Goal: Task Accomplishment & Management: Manage account settings

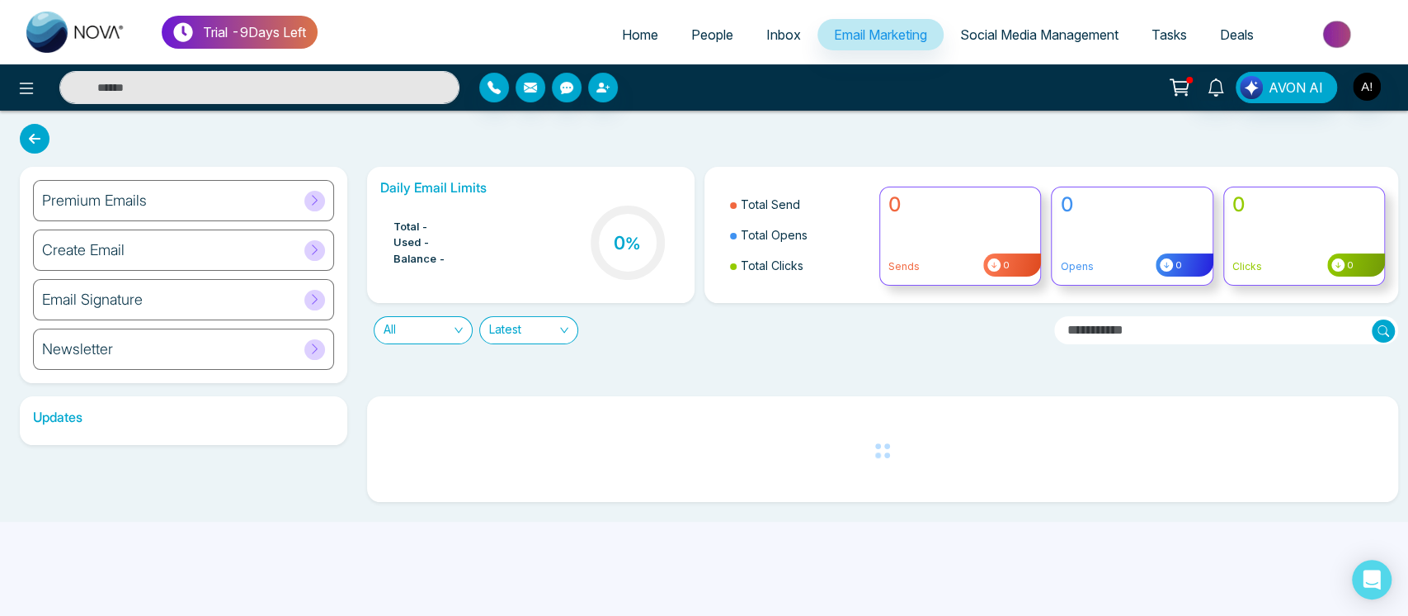
click at [218, 189] on div "Premium Emails" at bounding box center [183, 200] width 301 height 41
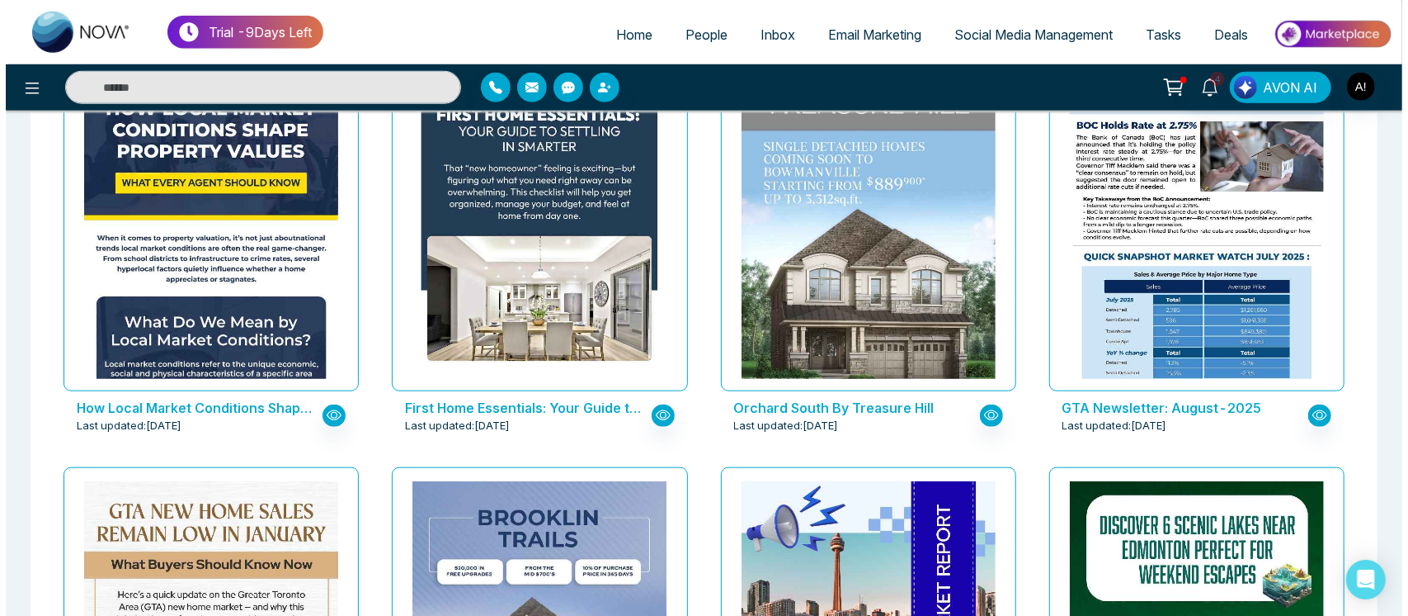
scroll to position [1089, 0]
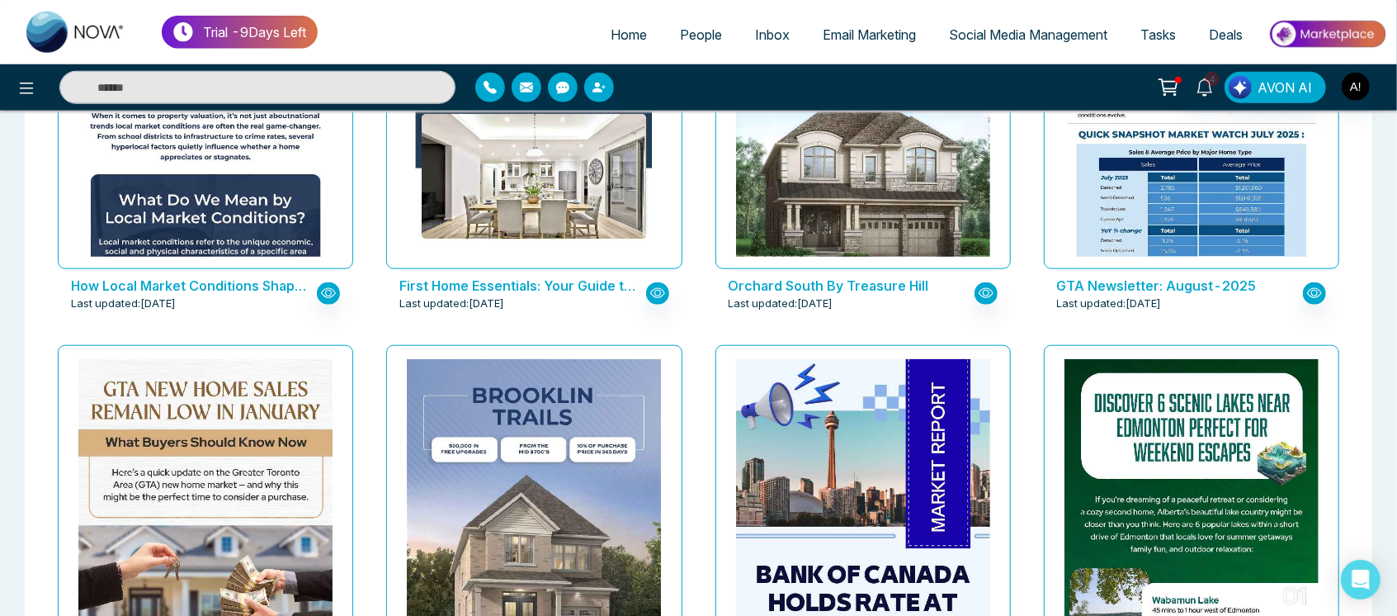
click at [261, 287] on p "How Local Market Conditions Shape Property Values — What Every Agent Should Know" at bounding box center [192, 286] width 243 height 20
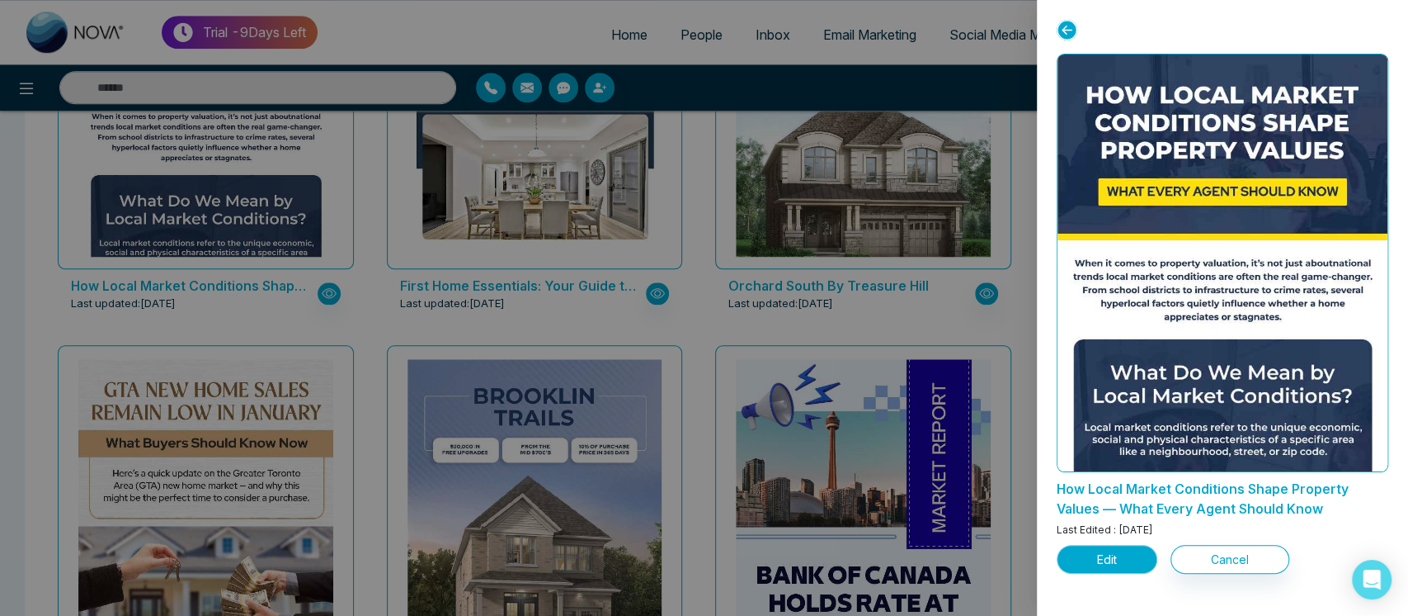
click at [1116, 558] on button "Edit" at bounding box center [1107, 559] width 101 height 29
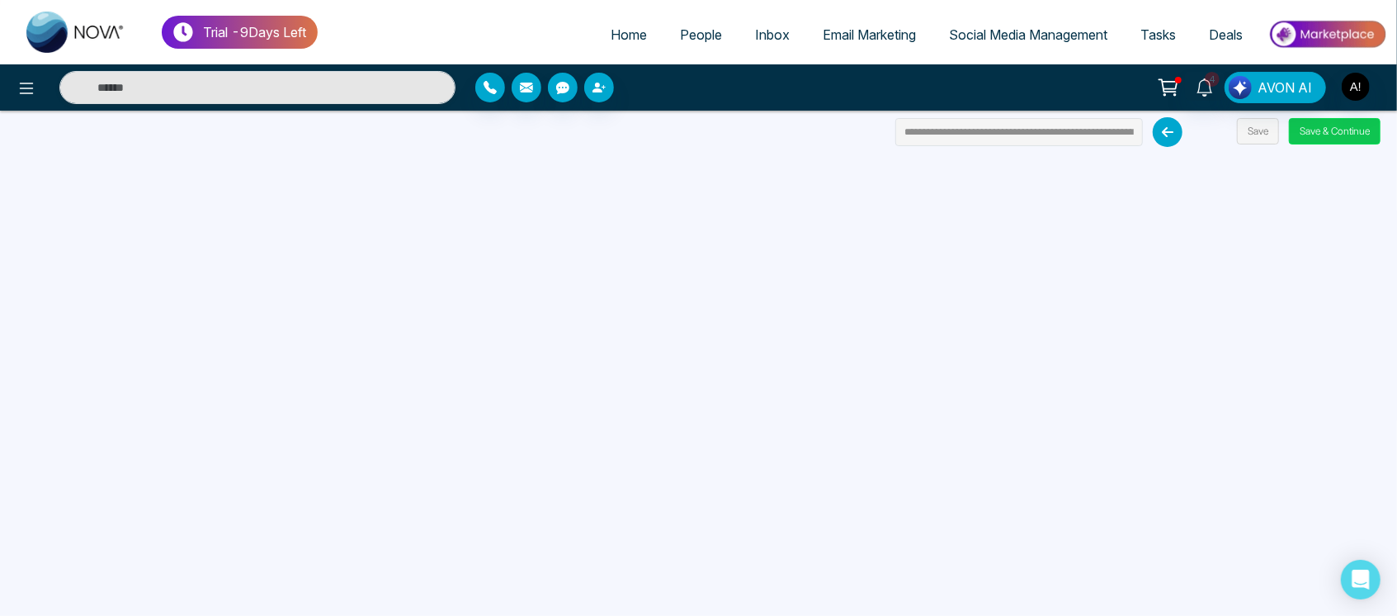
click at [1338, 124] on button "Save & Continue" at bounding box center [1335, 131] width 92 height 26
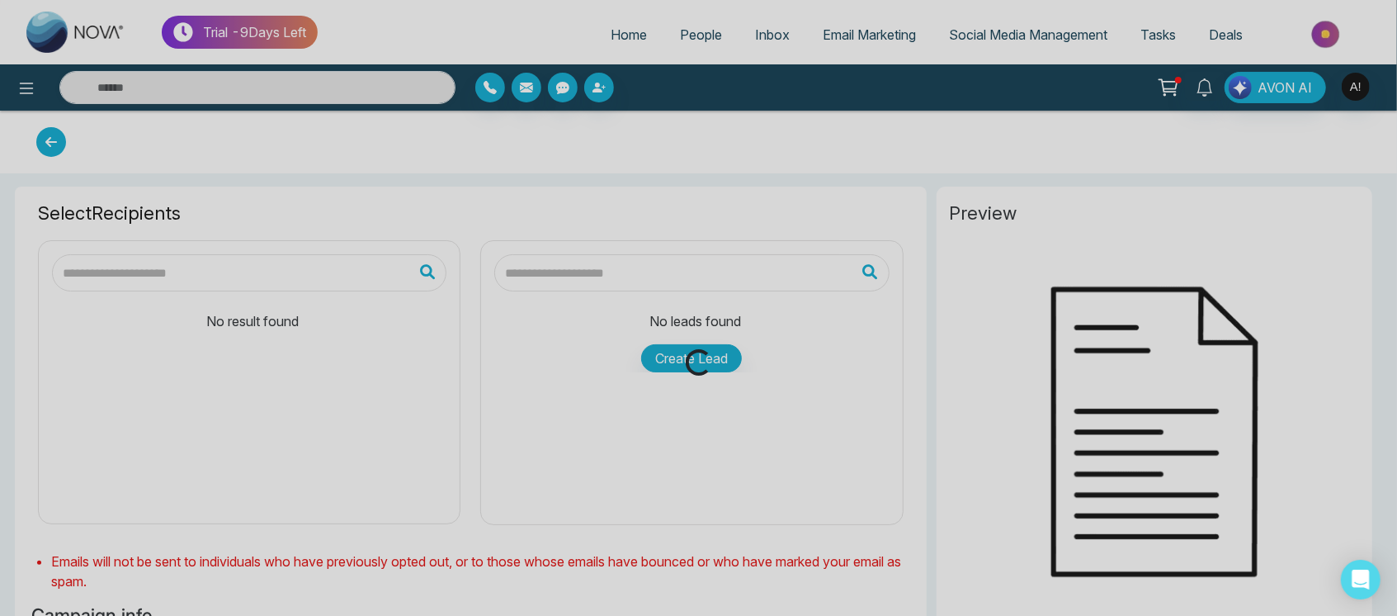
type input "**********"
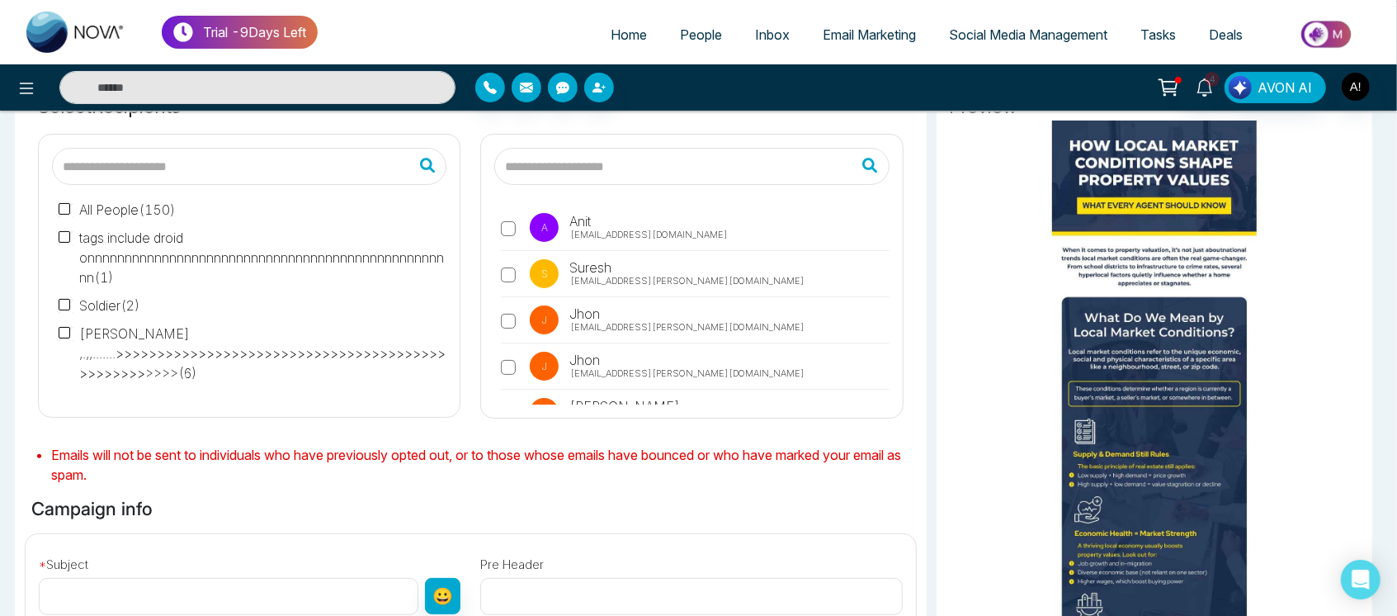
scroll to position [114, 0]
click at [515, 241] on label "A Anit [EMAIL_ADDRESS][DOMAIN_NAME]" at bounding box center [695, 231] width 388 height 38
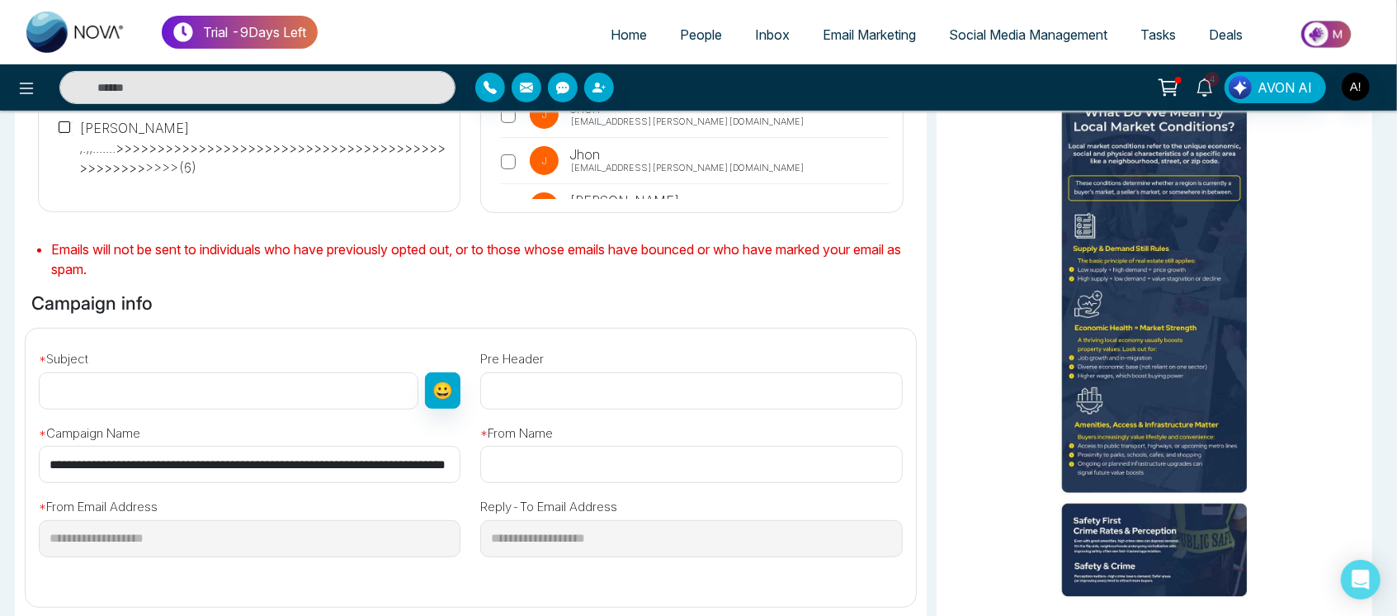
scroll to position [0, 106]
drag, startPoint x: 45, startPoint y: 462, endPoint x: 516, endPoint y: 446, distance: 470.6
click at [516, 446] on div "**********" at bounding box center [471, 460] width 910 height 265
click at [259, 394] on input "text" at bounding box center [229, 390] width 380 height 37
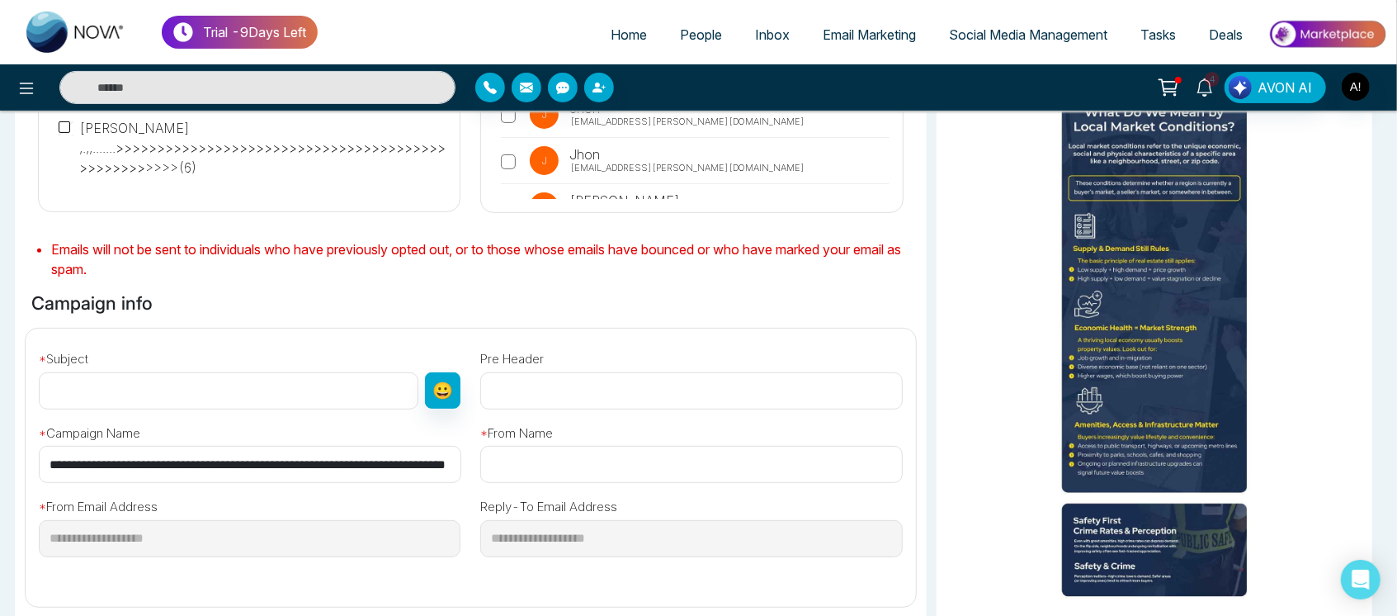
paste input "**********"
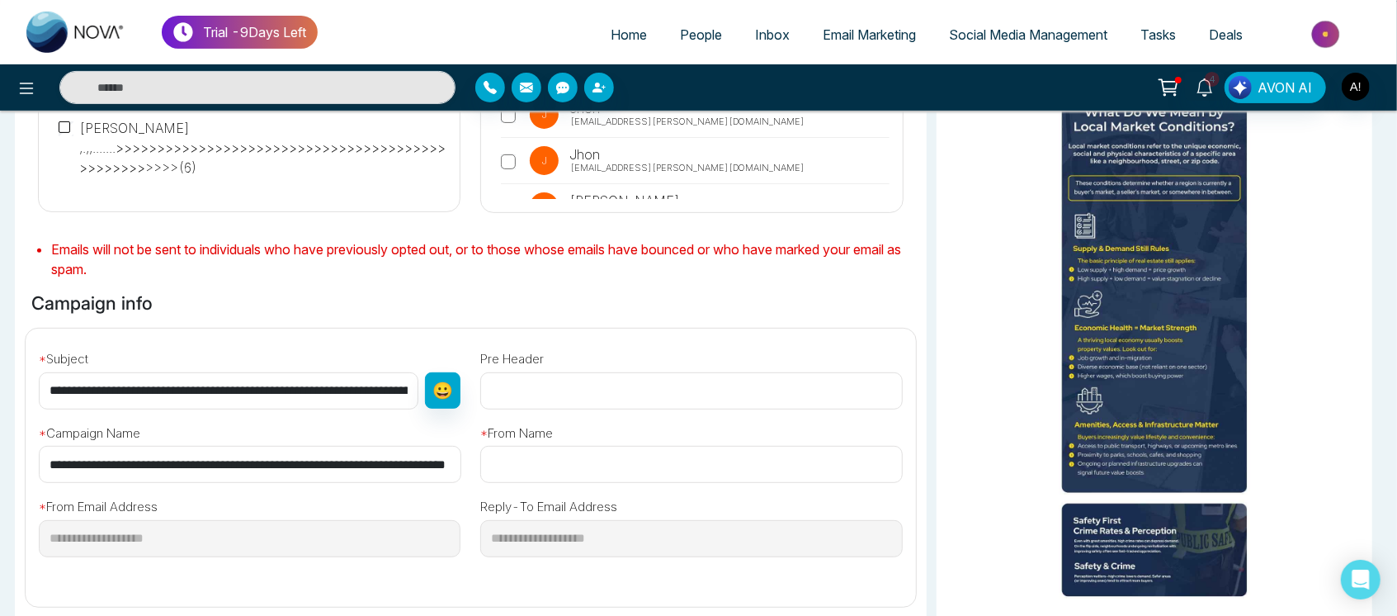
scroll to position [0, 150]
type input "**********"
click at [576, 476] on input "text" at bounding box center [691, 464] width 422 height 37
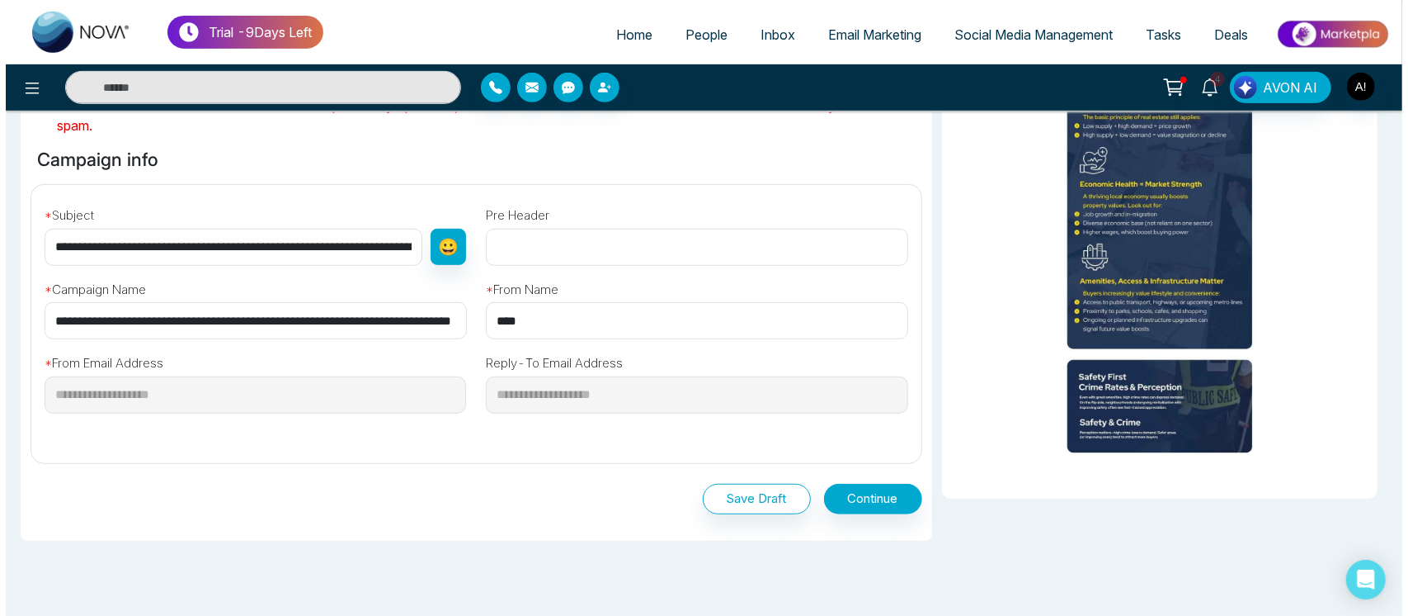
scroll to position [529, 0]
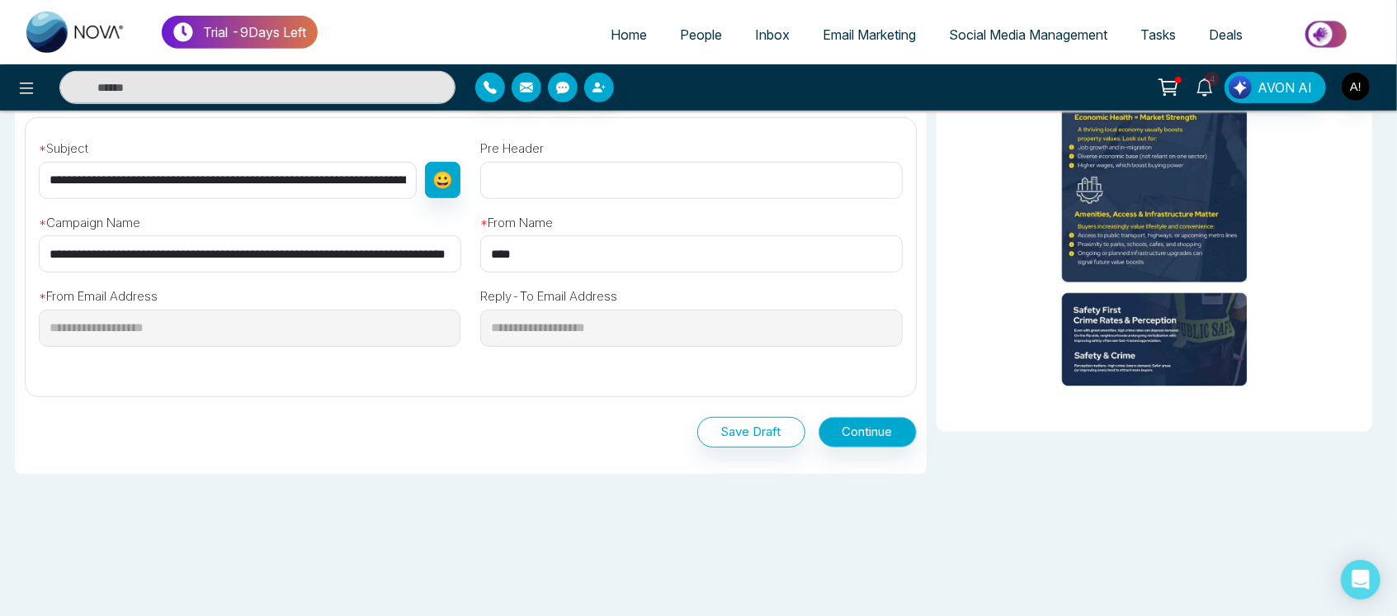
type input "****"
click at [913, 427] on button "Continue" at bounding box center [867, 432] width 98 height 31
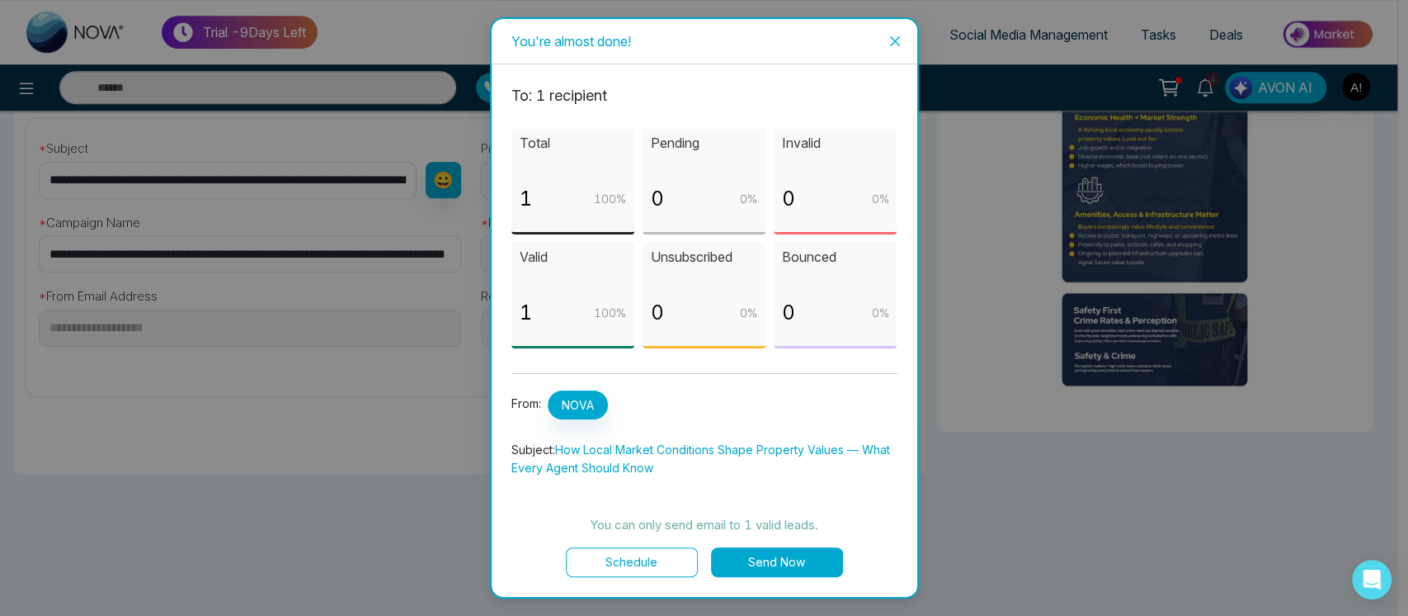
click at [673, 554] on button "Schedule" at bounding box center [632, 562] width 132 height 30
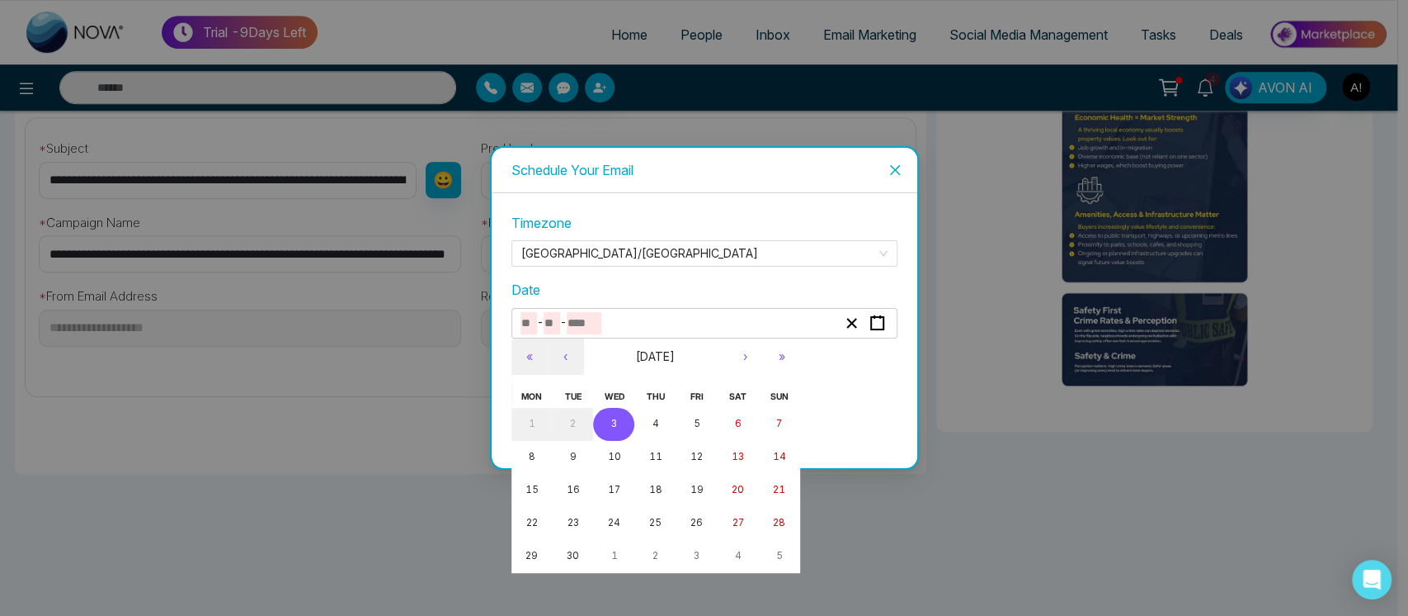
click at [597, 323] on input "number" at bounding box center [584, 323] width 35 height 22
click at [620, 431] on button "3" at bounding box center [613, 424] width 41 height 33
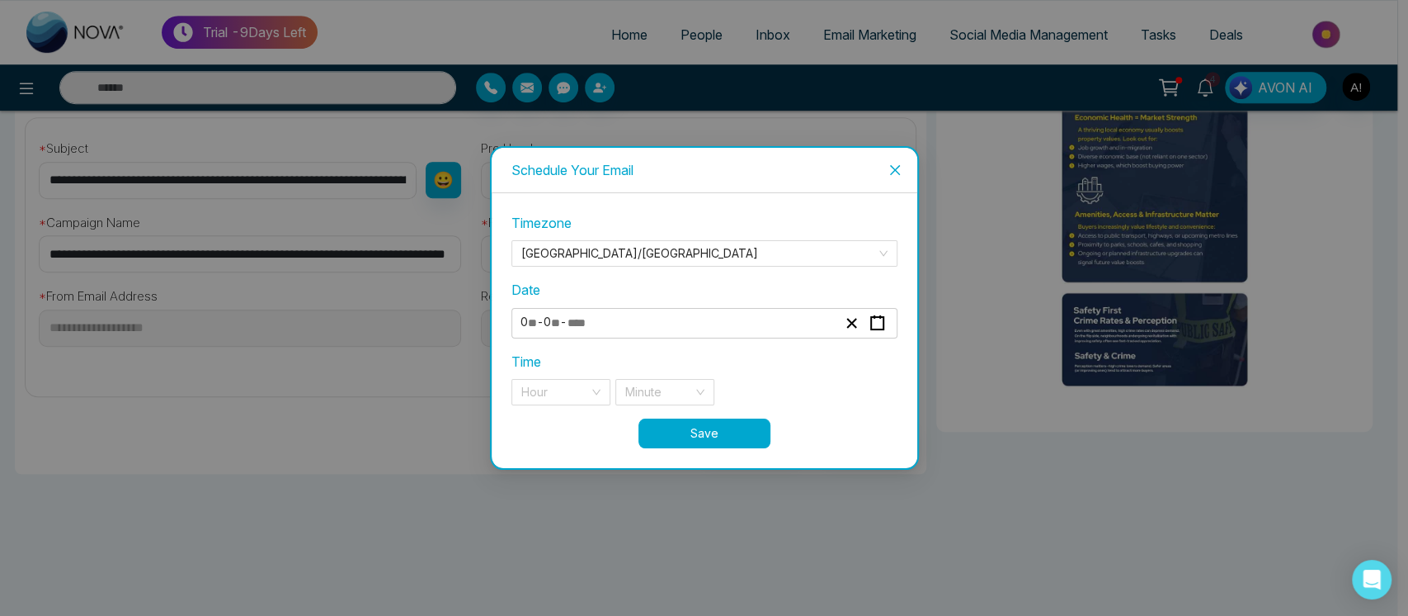
type input "*"
type input "****"
click at [571, 392] on input "search" at bounding box center [555, 392] width 68 height 25
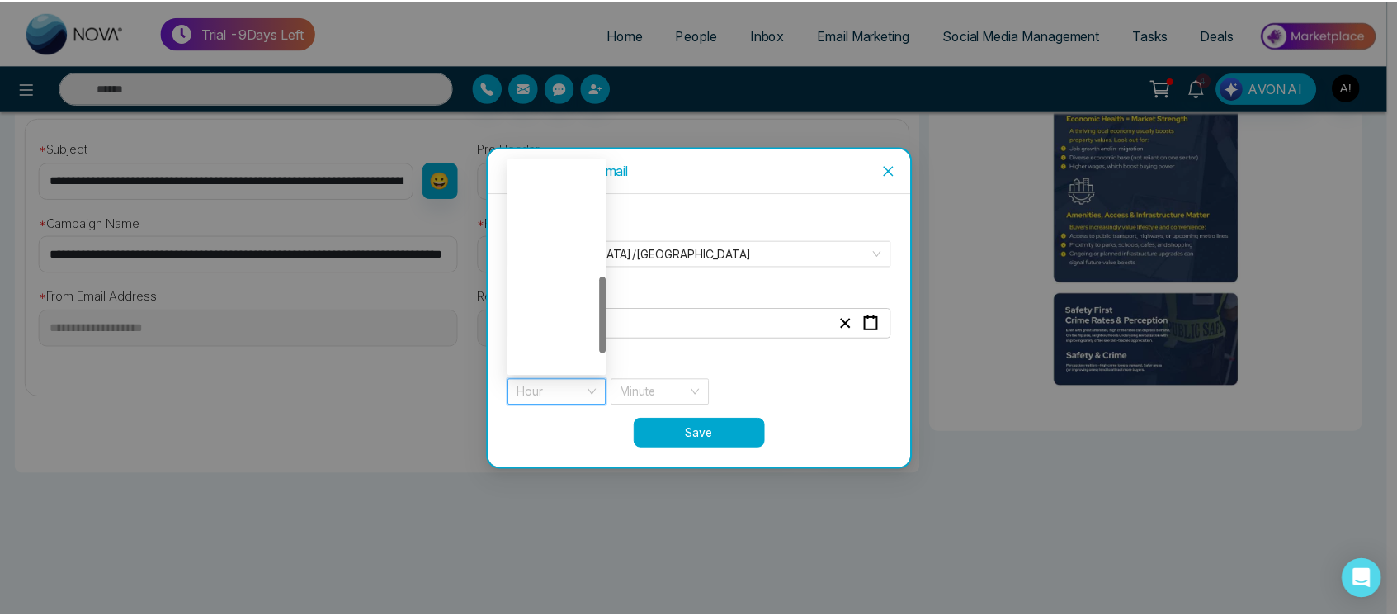
scroll to position [370, 0]
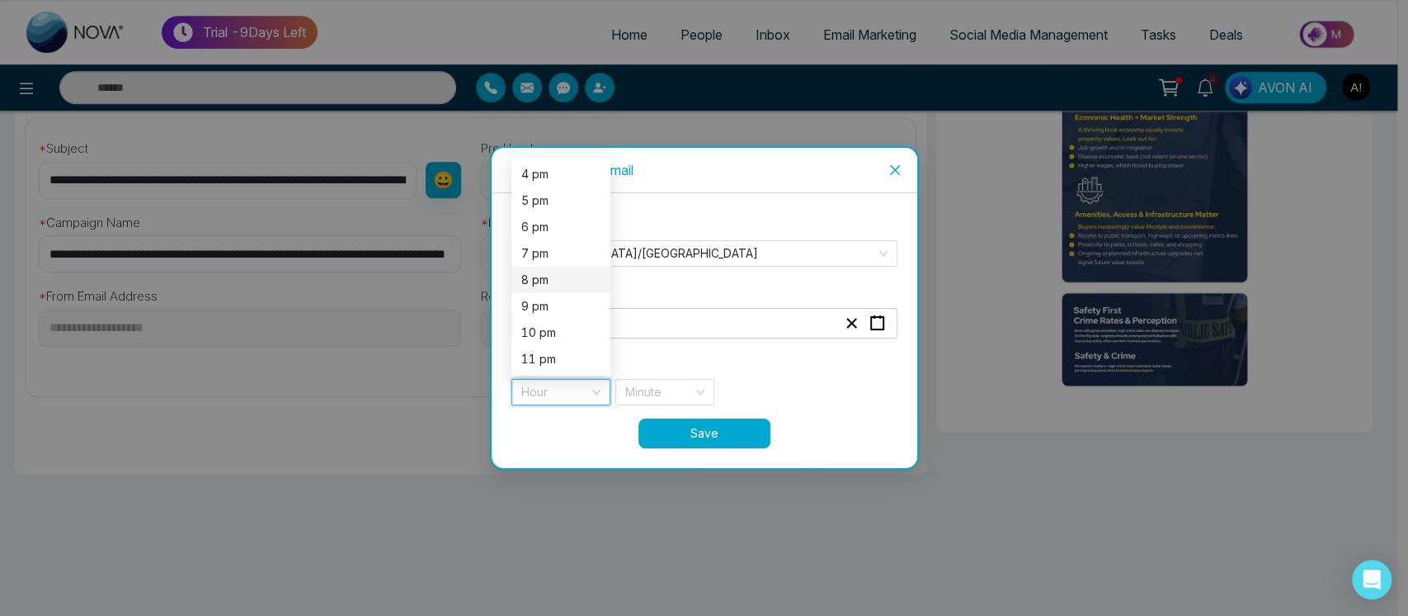
click at [542, 276] on div "8 pm" at bounding box center [560, 280] width 79 height 18
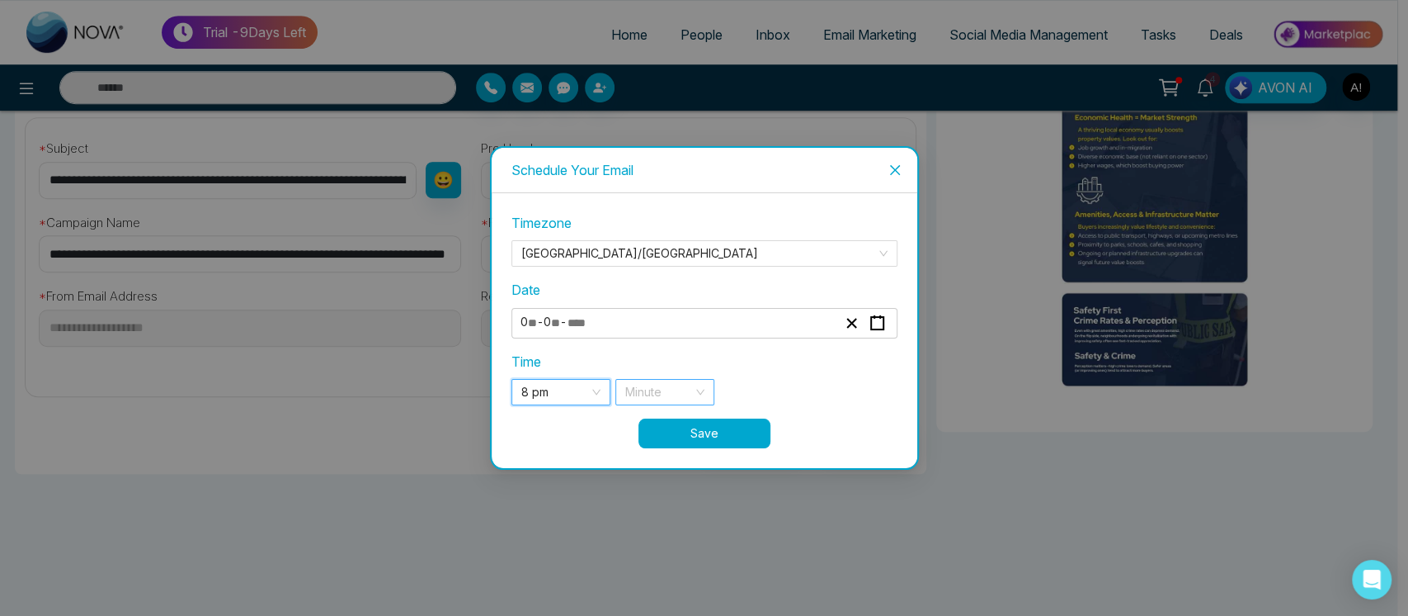
click at [649, 396] on input "search" at bounding box center [659, 392] width 68 height 25
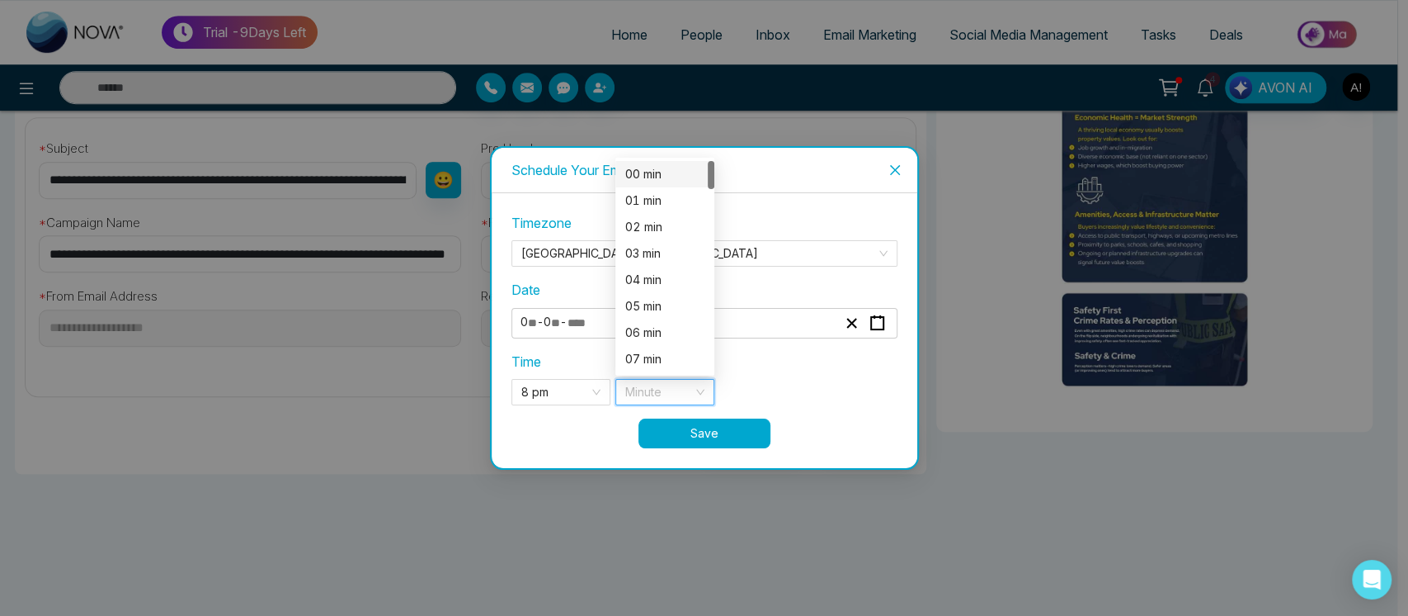
click at [646, 180] on div "00 min" at bounding box center [664, 174] width 79 height 18
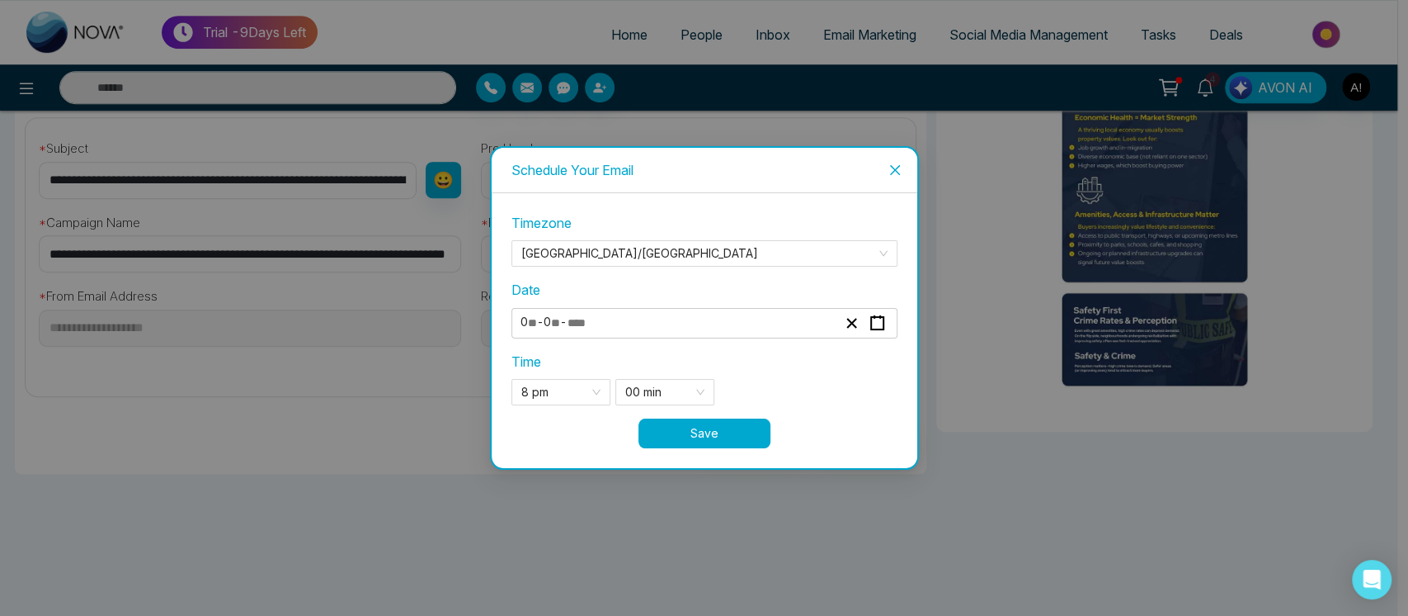
click at [711, 429] on button "Save" at bounding box center [705, 433] width 132 height 30
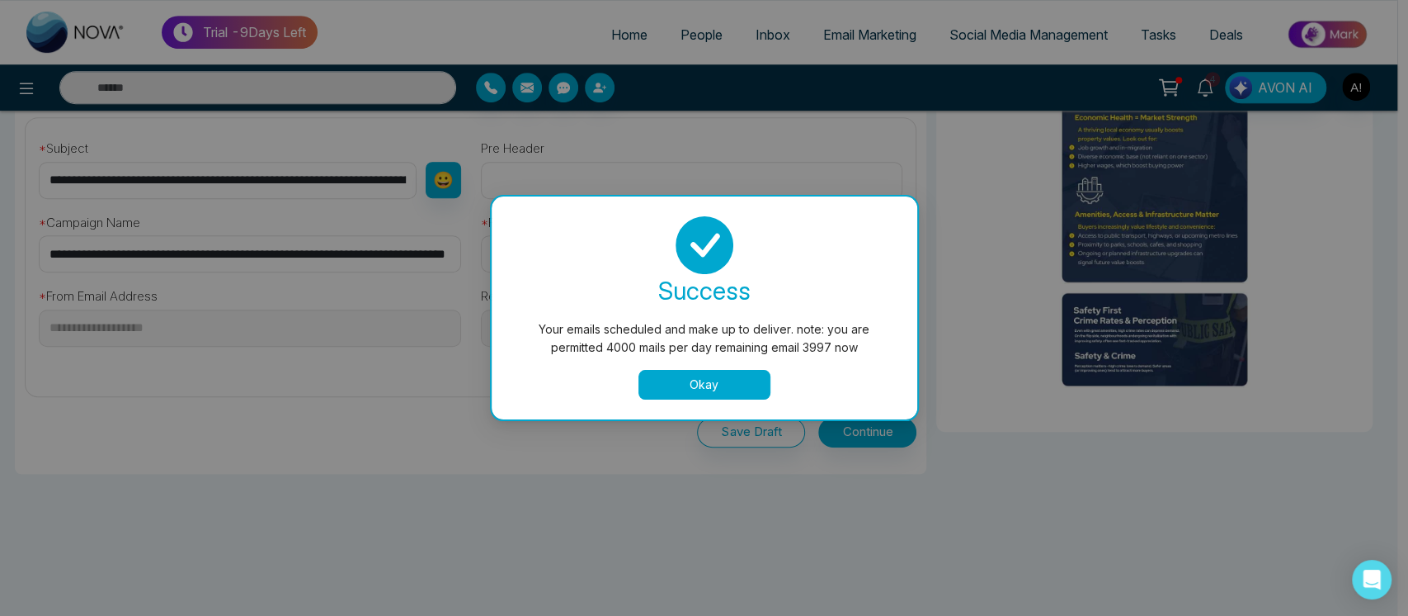
click at [691, 375] on button "Okay" at bounding box center [705, 385] width 132 height 30
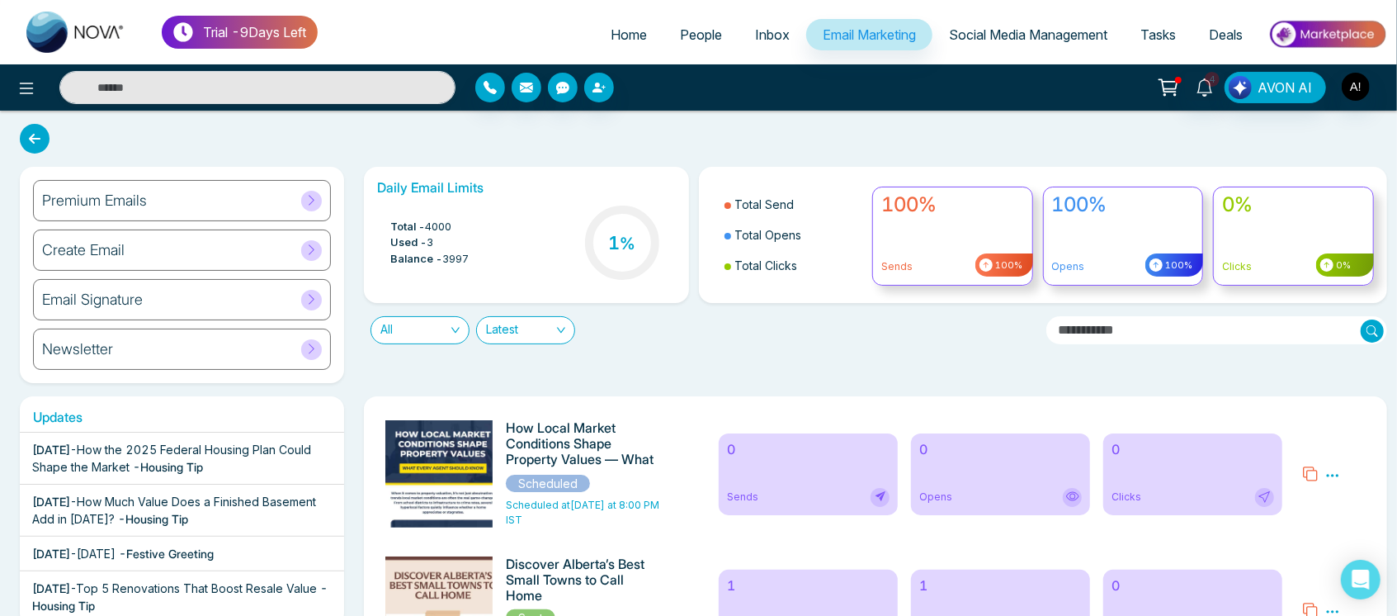
click at [620, 30] on span "Home" at bounding box center [629, 34] width 36 height 17
select select "*"
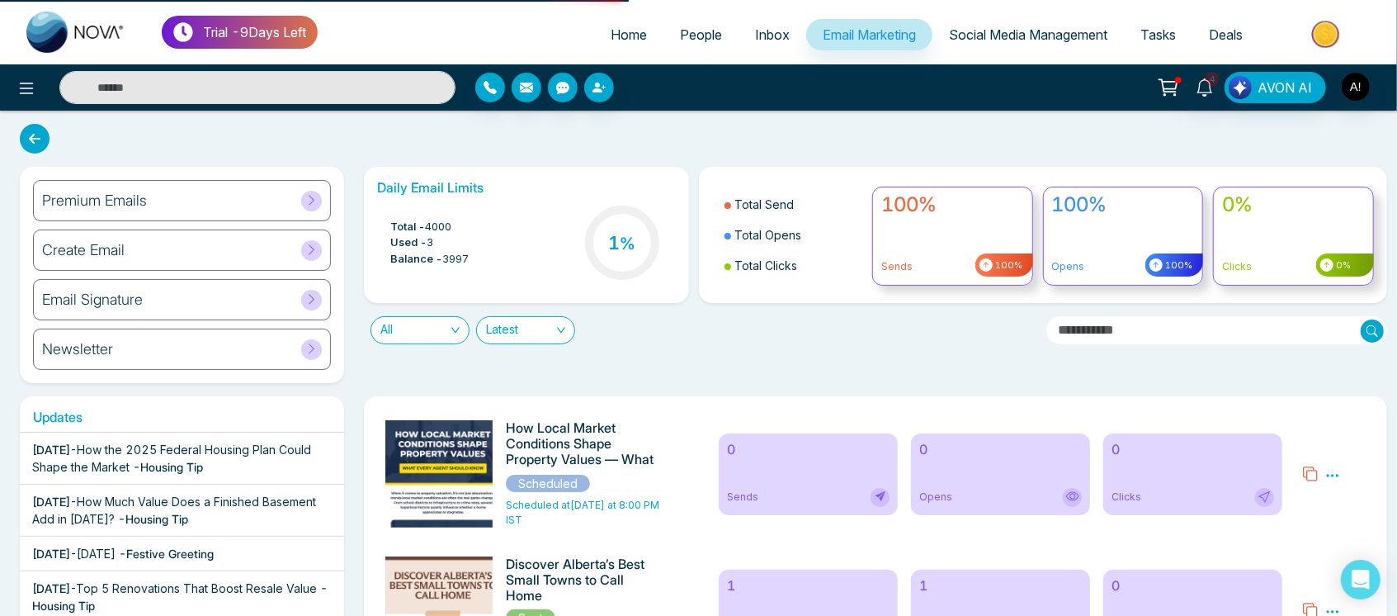
select select "*"
